Goal: Information Seeking & Learning: Learn about a topic

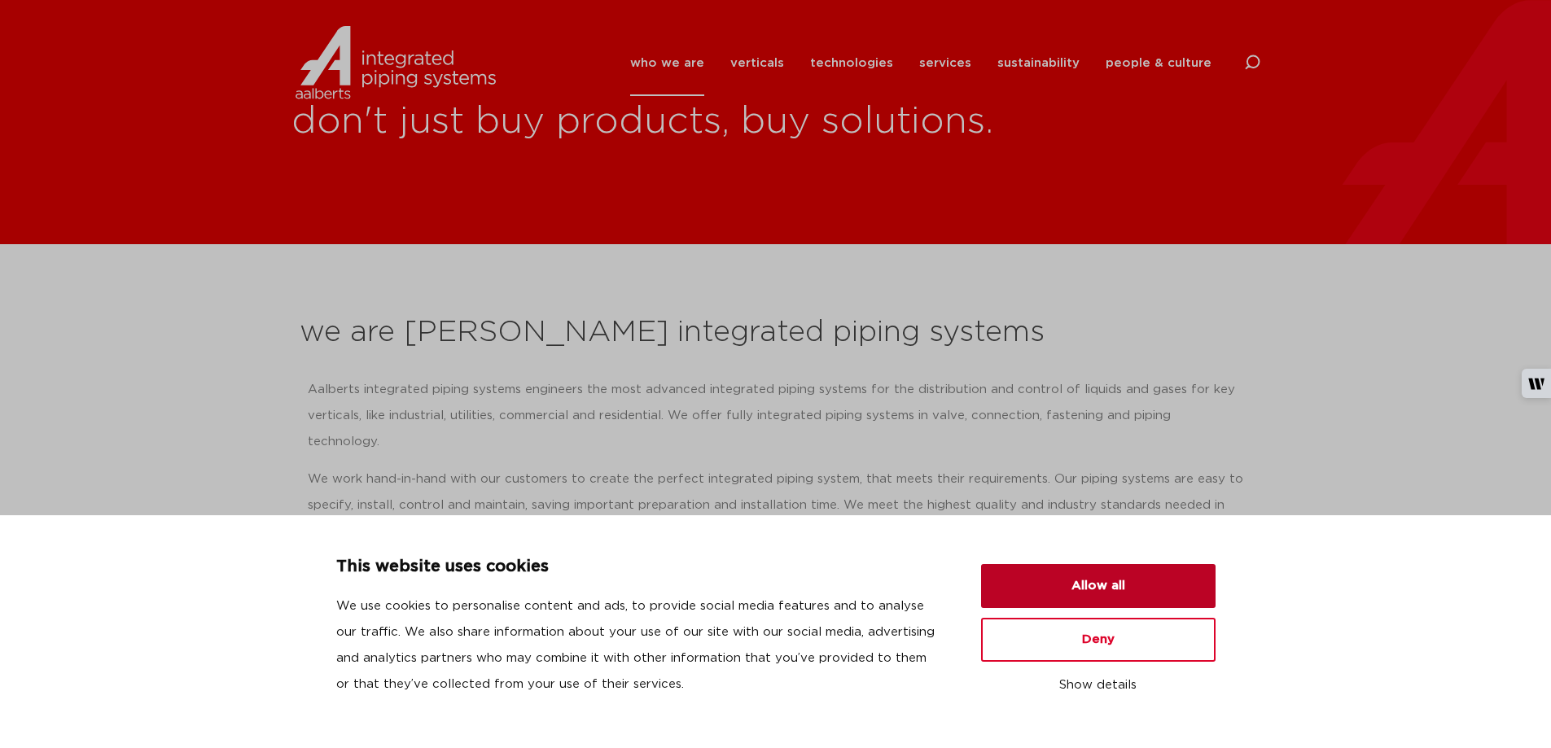
click at [1102, 582] on button "Allow all" at bounding box center [1098, 586] width 235 height 44
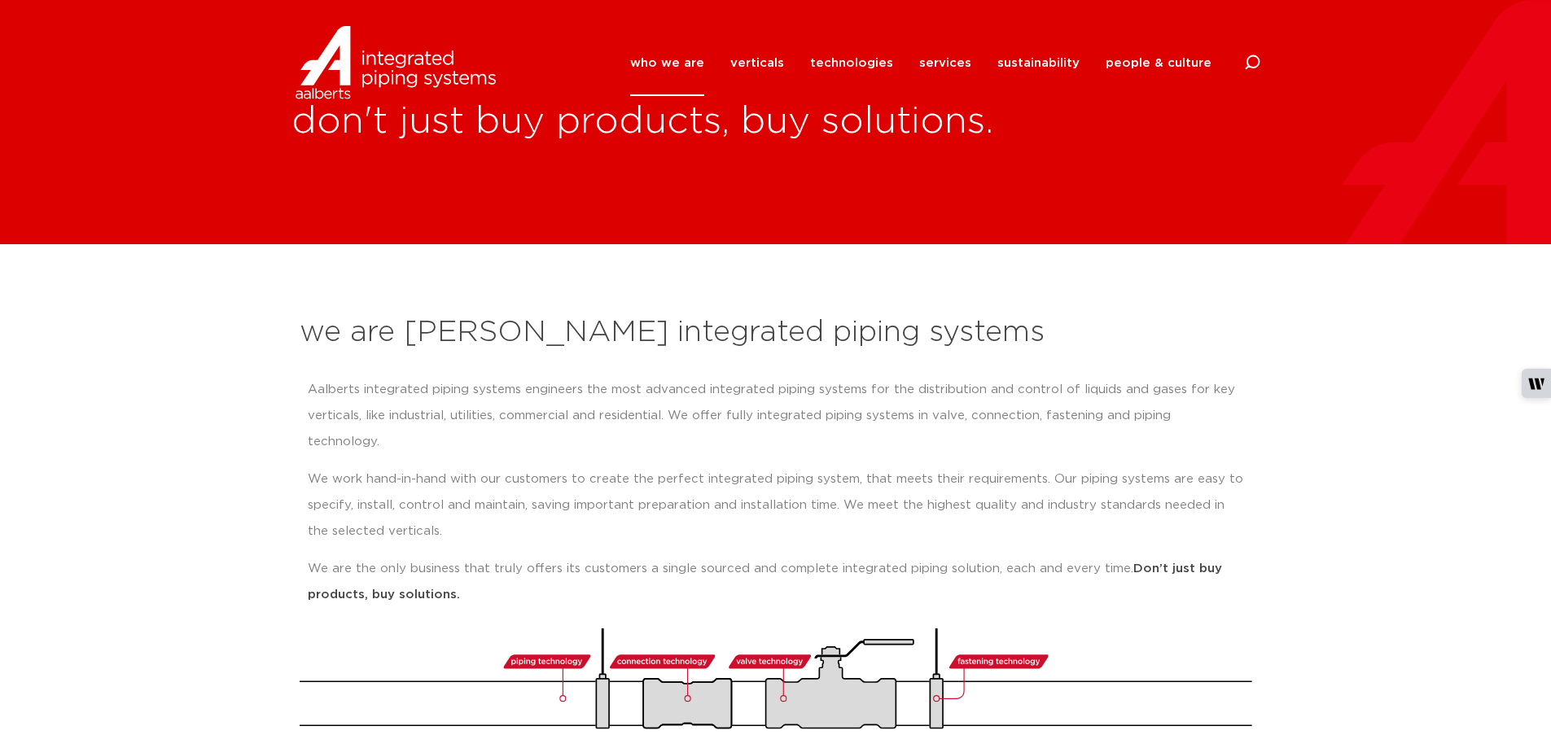
click at [680, 58] on link "who we are" at bounding box center [667, 63] width 74 height 66
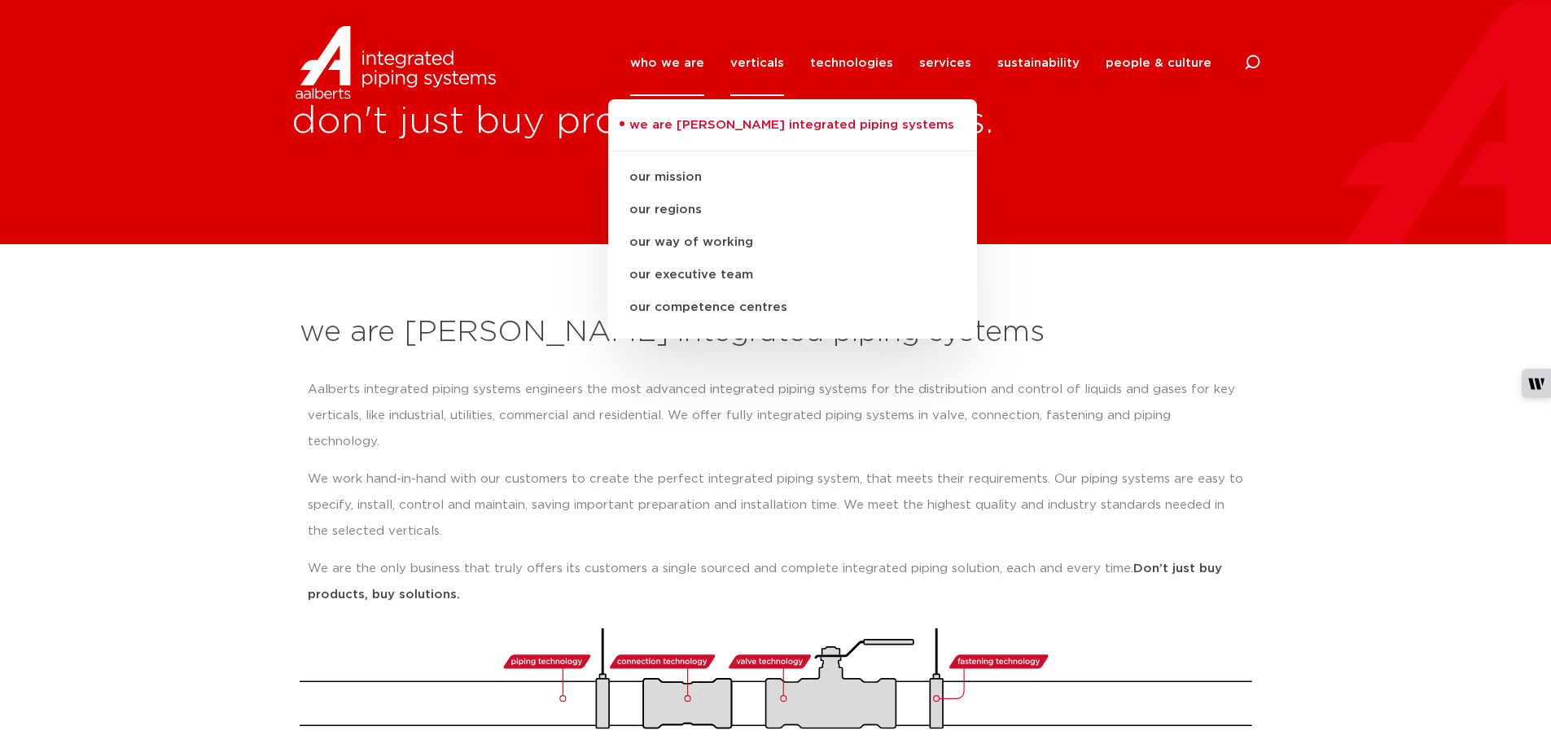
click at [783, 58] on link "verticals" at bounding box center [758, 63] width 54 height 66
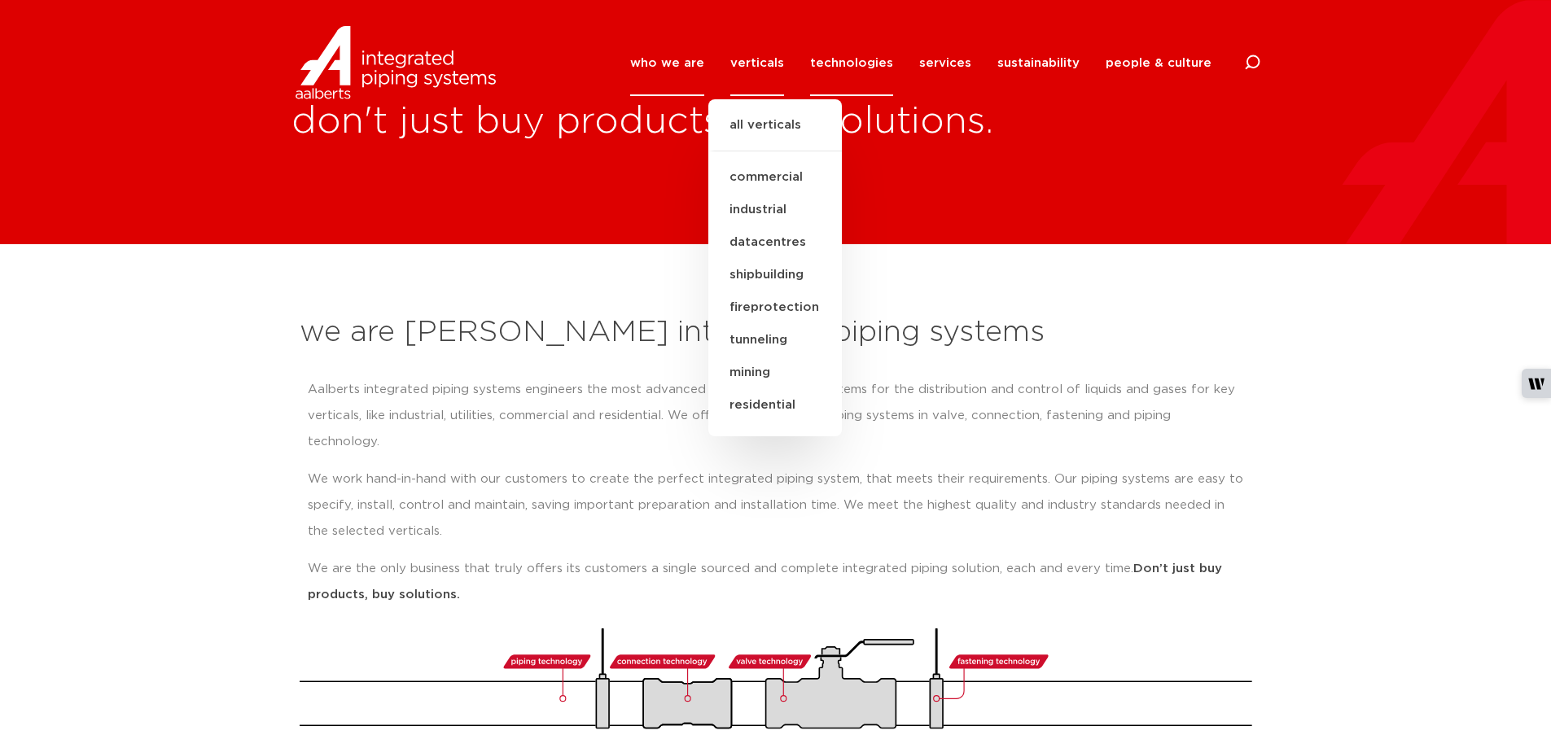
click at [859, 60] on link "technologies" at bounding box center [851, 63] width 83 height 66
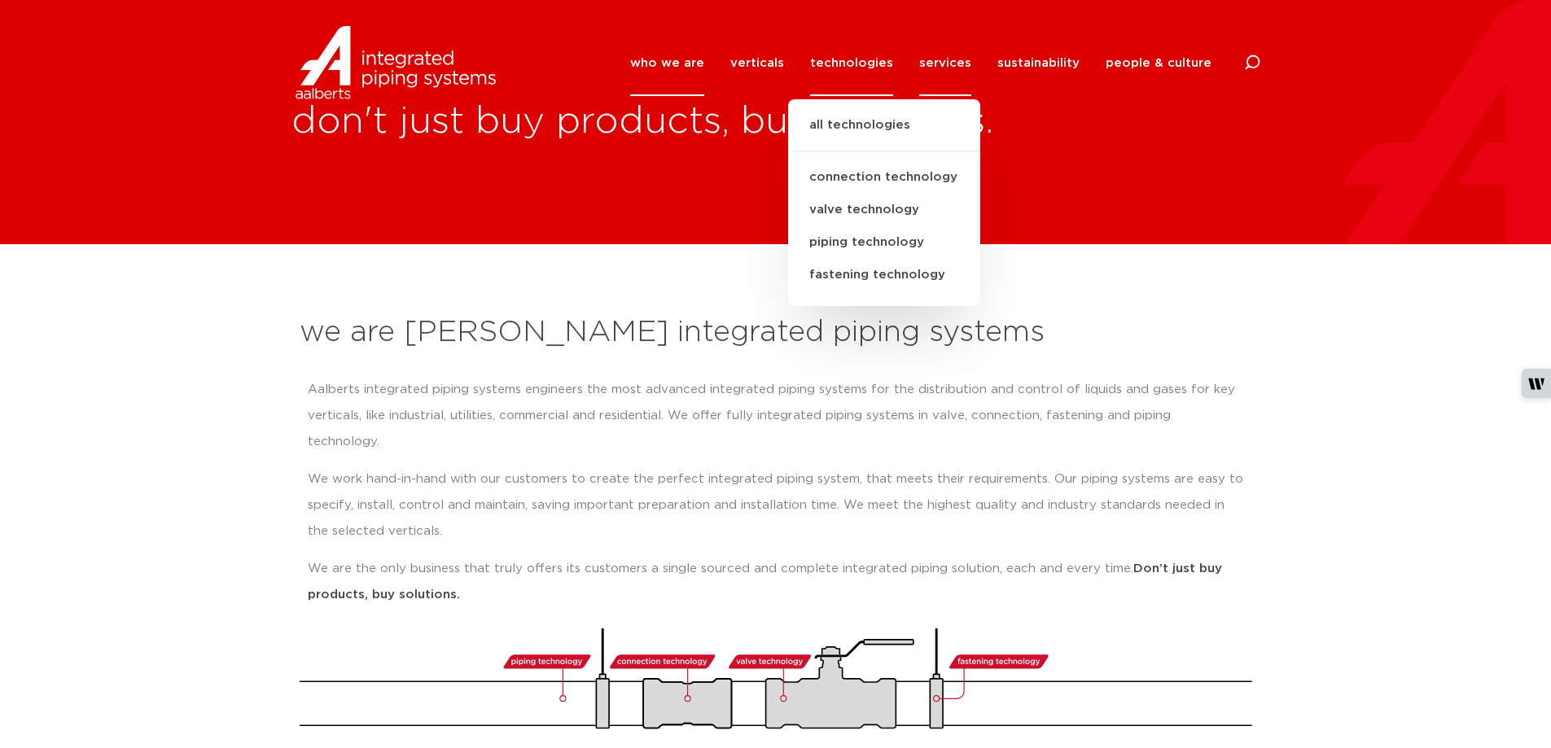
click at [951, 57] on link "services" at bounding box center [945, 63] width 52 height 66
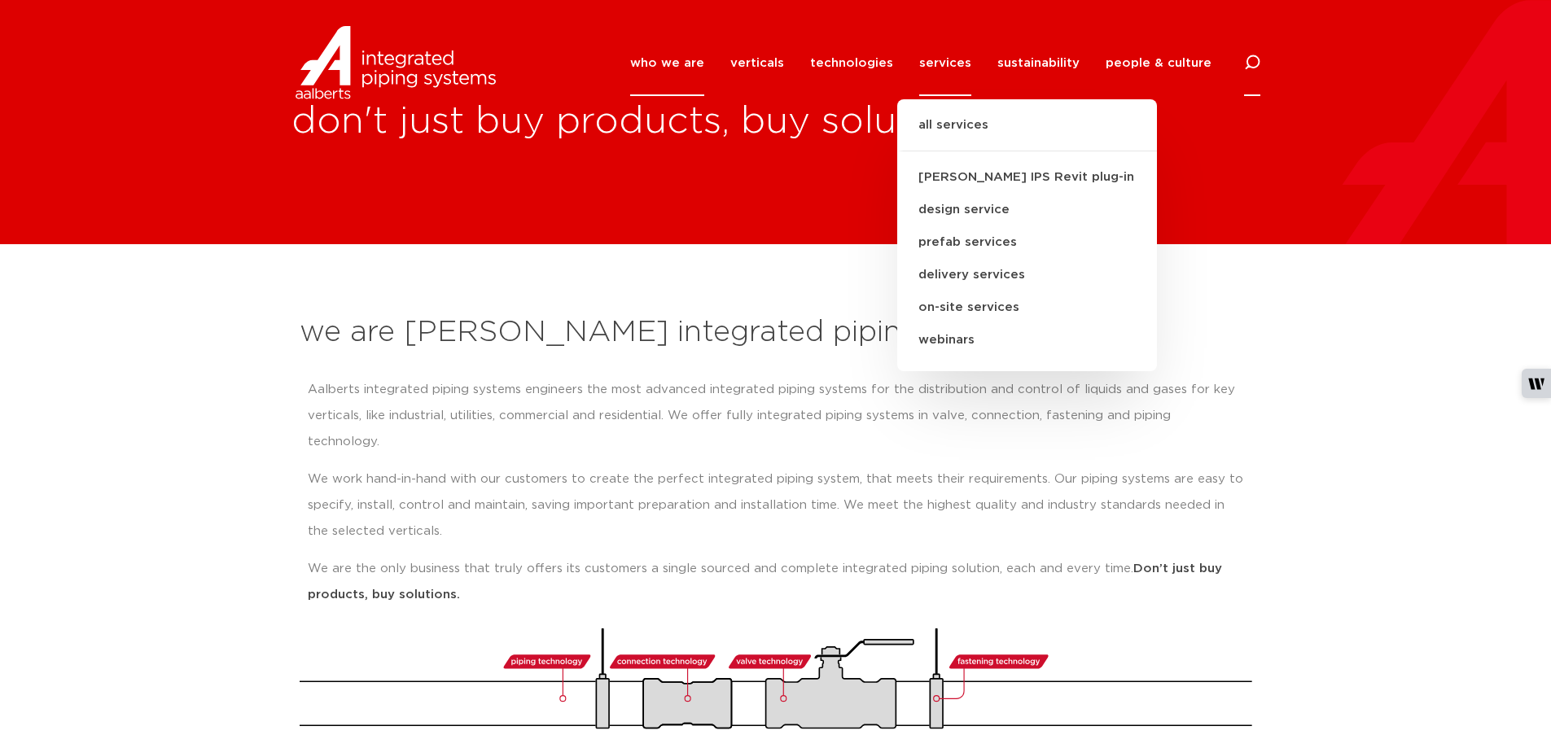
click at [1245, 55] on icon at bounding box center [1252, 63] width 16 height 16
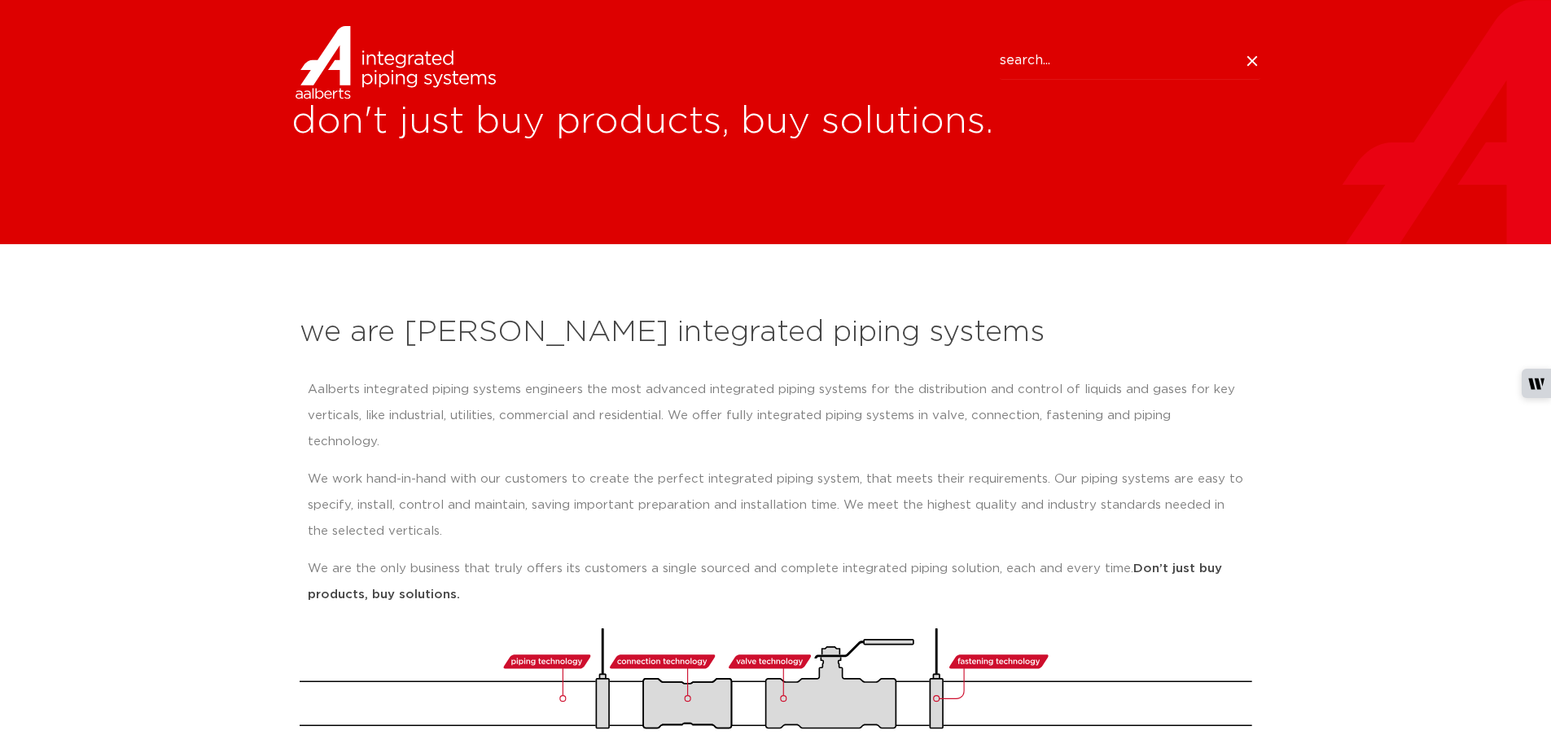
click at [1093, 59] on input "Search" at bounding box center [1130, 60] width 261 height 37
paste input "Aalberts Integrated Piping Systems"
type input "A"
type input "apollo"
click button "Search" at bounding box center [0, 0] width 0 height 0
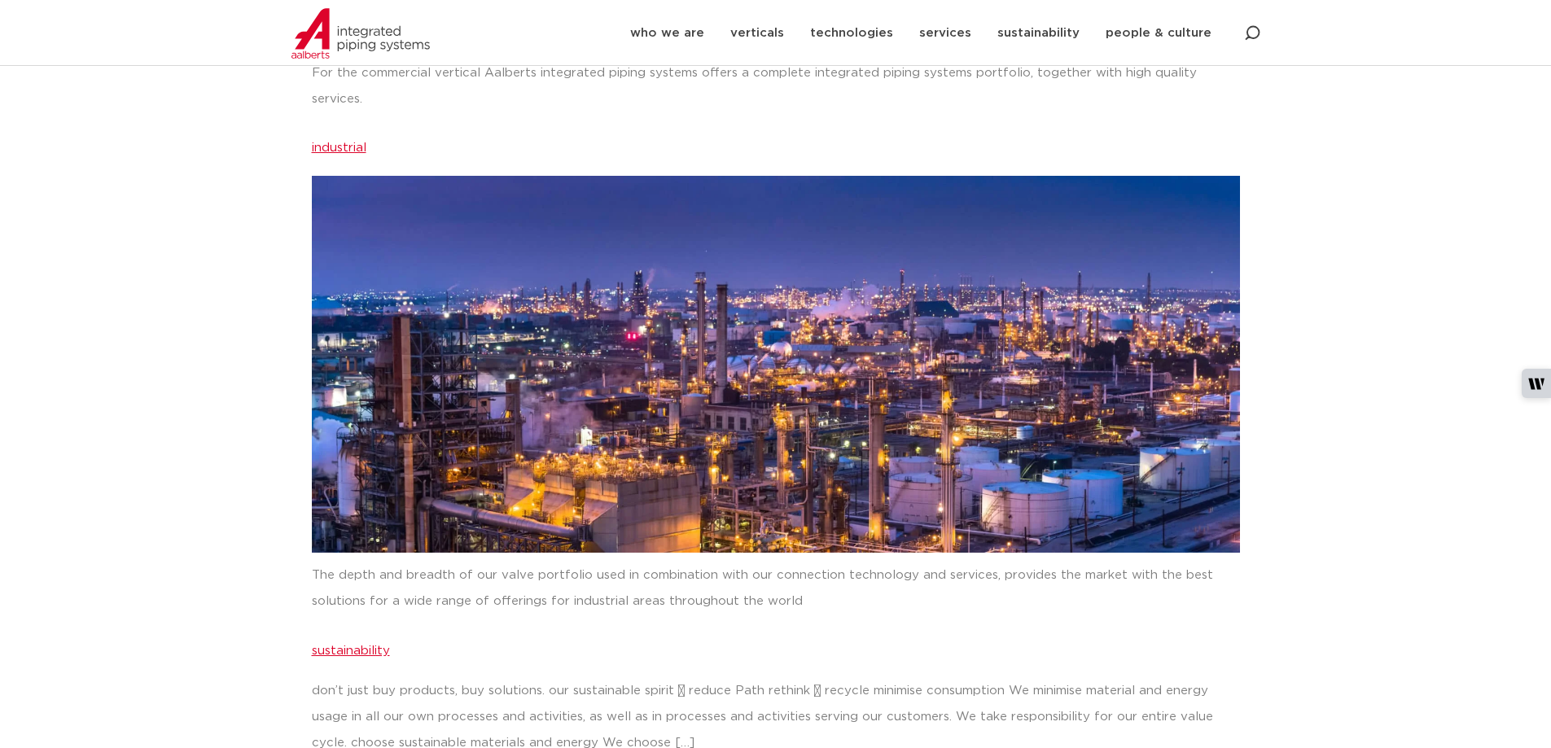
scroll to position [814, 0]
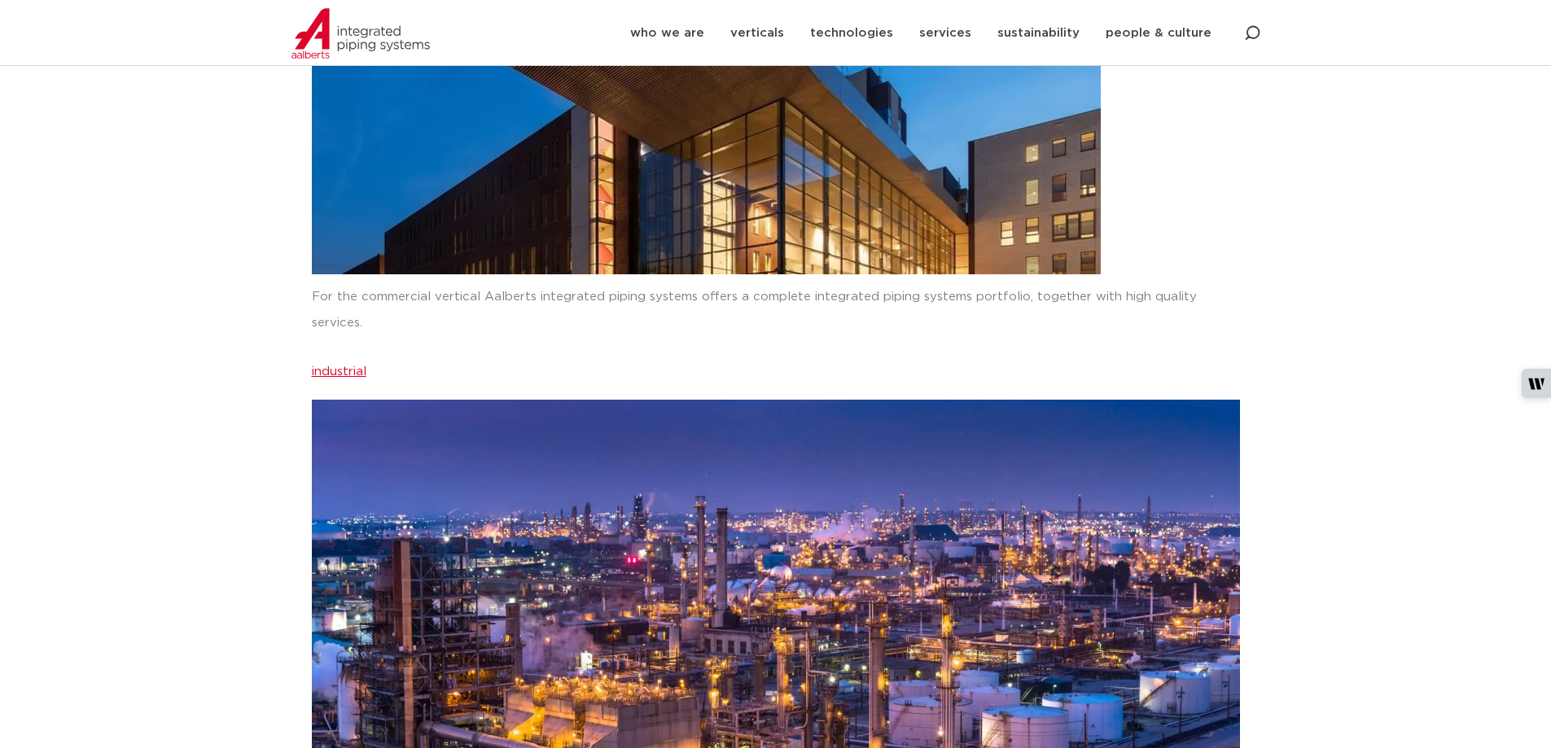
click at [349, 366] on link "industrial" at bounding box center [339, 372] width 55 height 12
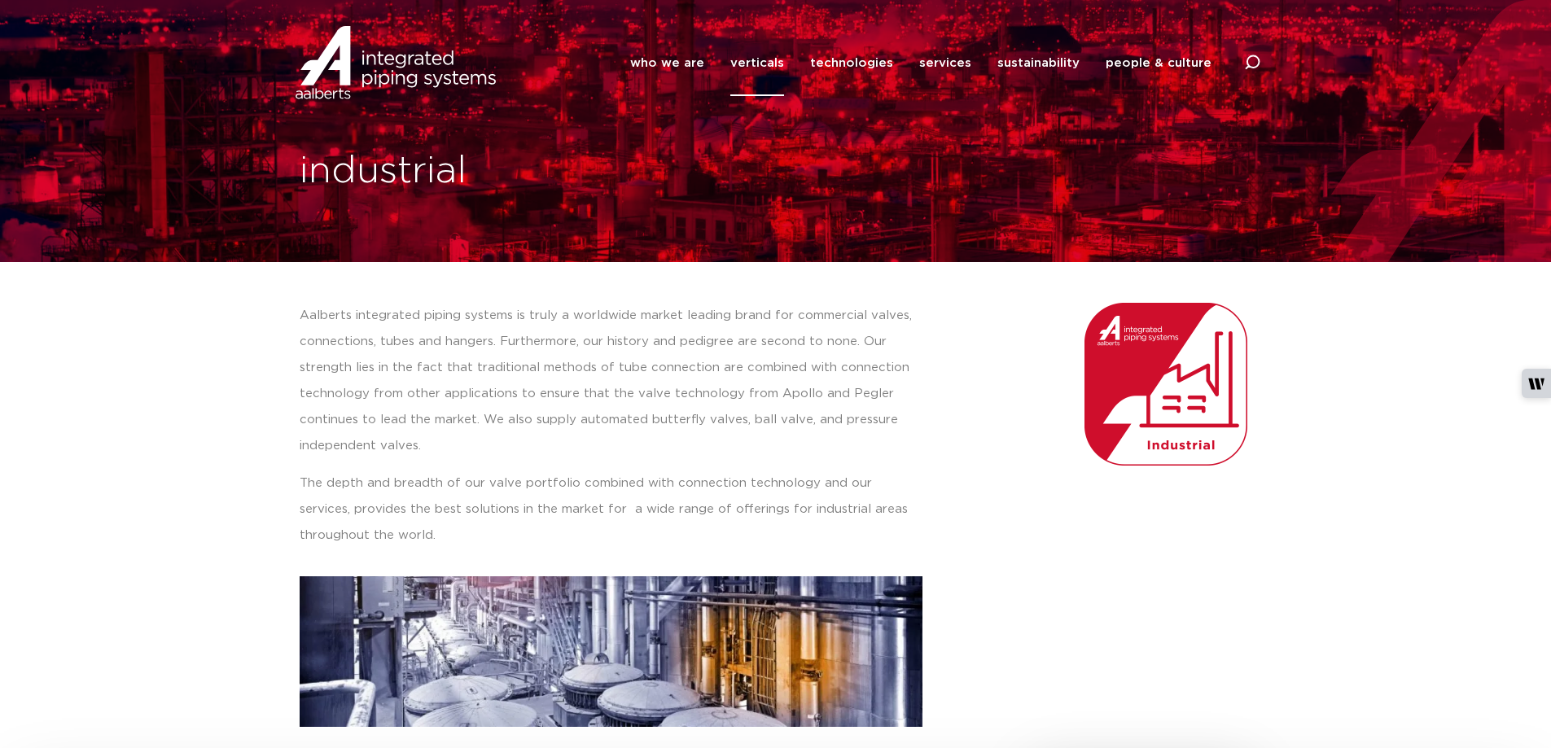
click at [405, 84] on img at bounding box center [396, 62] width 208 height 73
